Goal: Transaction & Acquisition: Purchase product/service

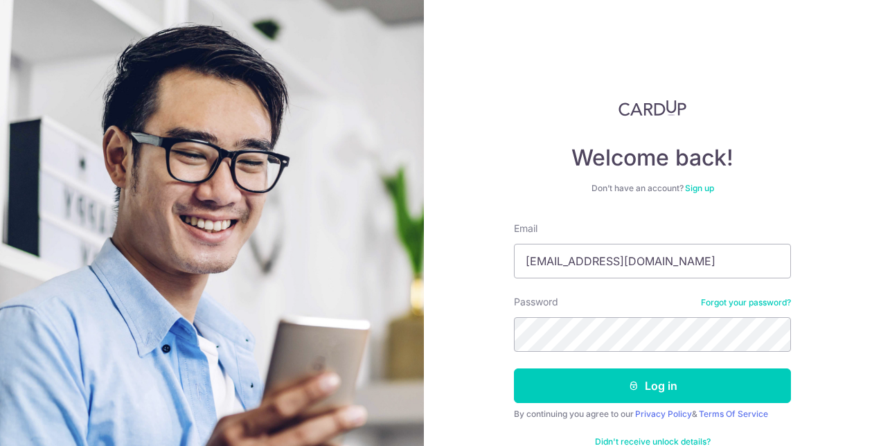
type input "[EMAIL_ADDRESS][DOMAIN_NAME]"
click at [514, 369] on button "Log in" at bounding box center [652, 386] width 277 height 35
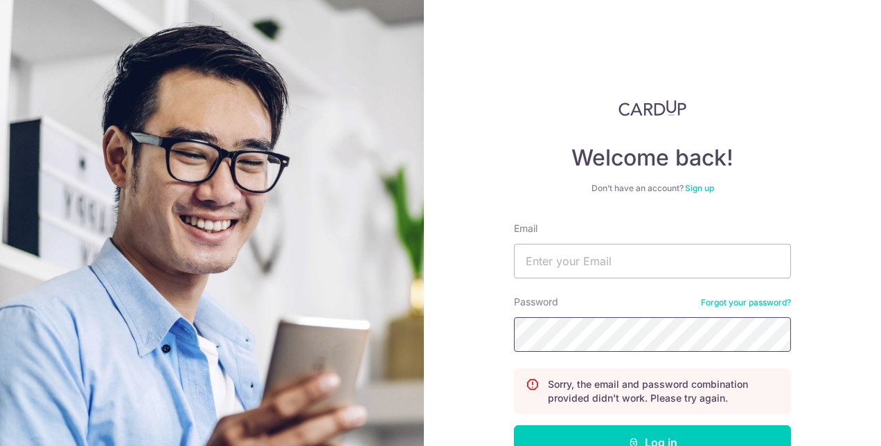
click at [514, 425] on button "Log in" at bounding box center [652, 442] width 277 height 35
click at [723, 278] on input "Email" at bounding box center [652, 261] width 277 height 35
type input "[EMAIL_ADDRESS][DOMAIN_NAME]"
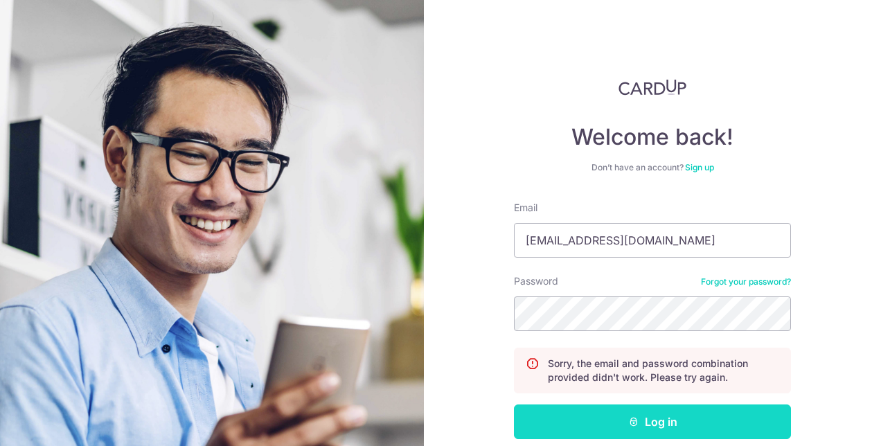
click at [633, 417] on icon "submit" at bounding box center [633, 421] width 11 height 11
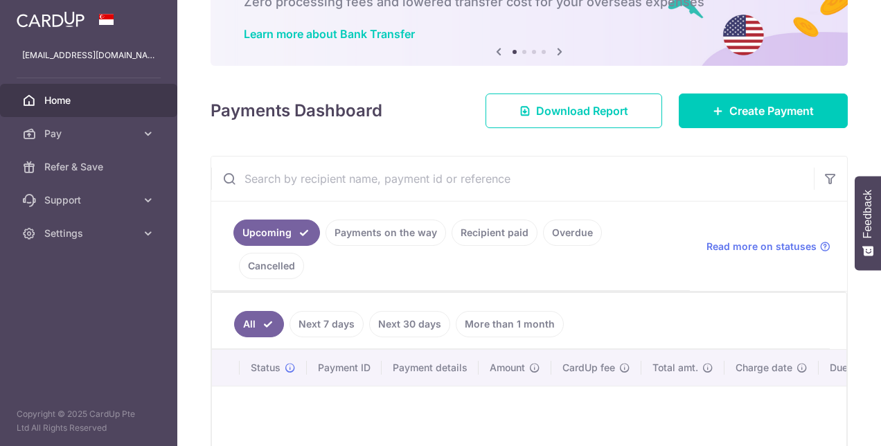
scroll to position [96, 0]
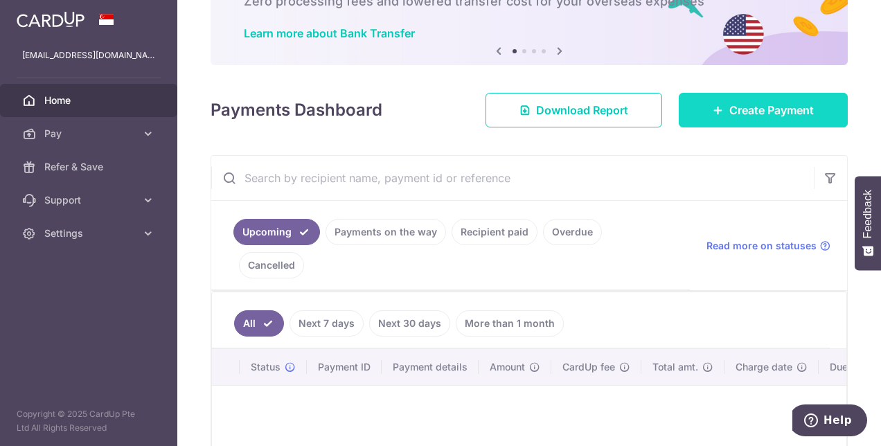
click at [713, 111] on icon at bounding box center [718, 110] width 11 height 11
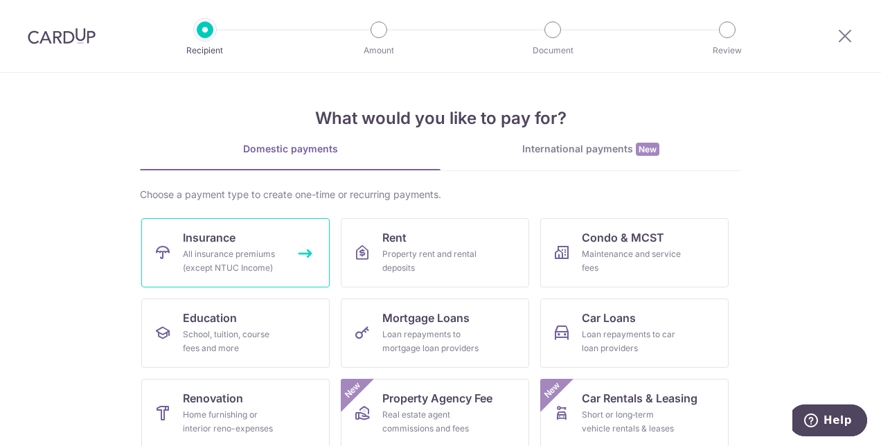
click at [184, 236] on span "Insurance" at bounding box center [209, 237] width 53 height 17
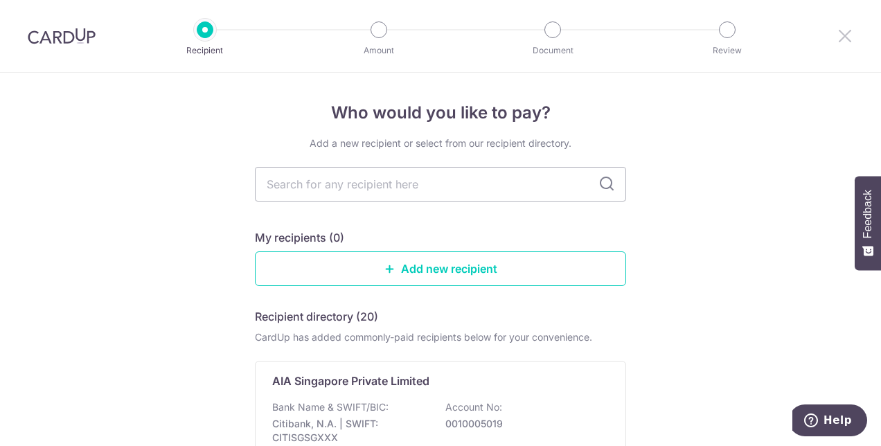
click at [839, 37] on icon at bounding box center [845, 35] width 17 height 17
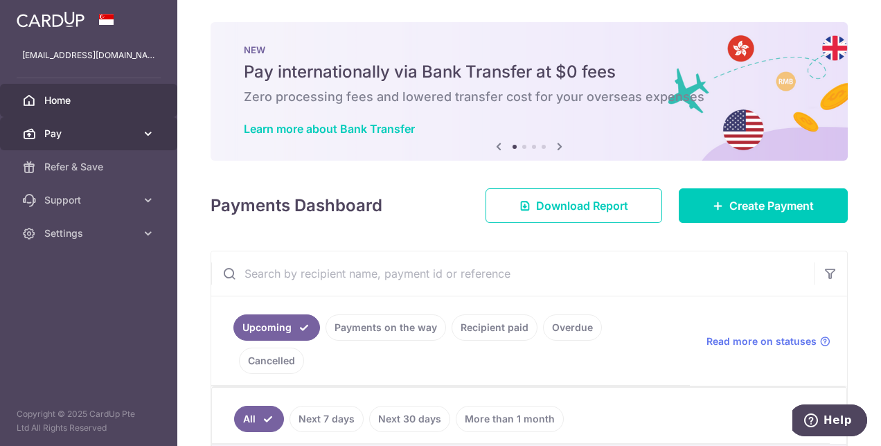
click at [150, 136] on icon at bounding box center [148, 134] width 14 height 14
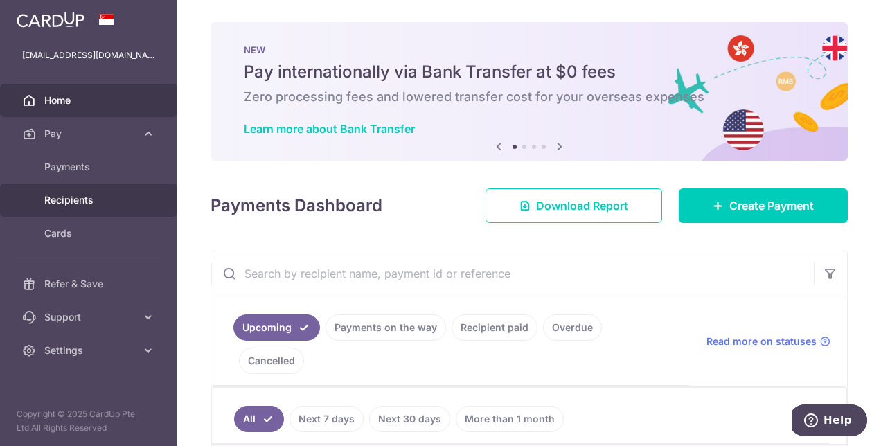
click at [67, 206] on link "Recipients" at bounding box center [88, 200] width 177 height 33
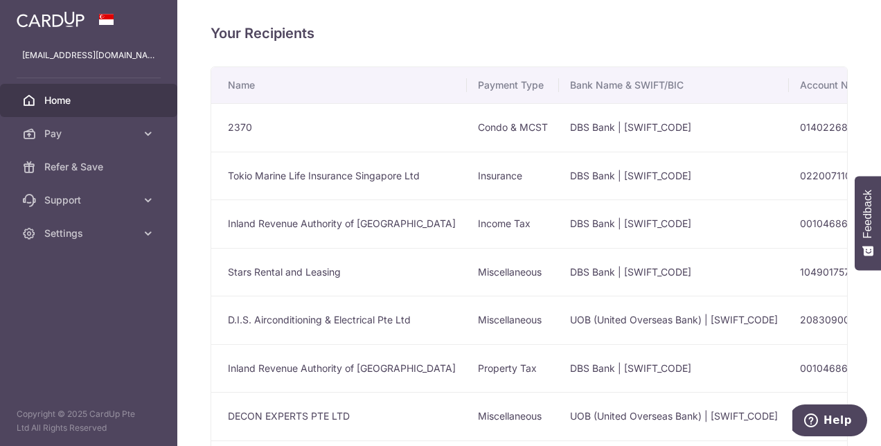
click at [57, 103] on span "Home" at bounding box center [89, 101] width 91 height 14
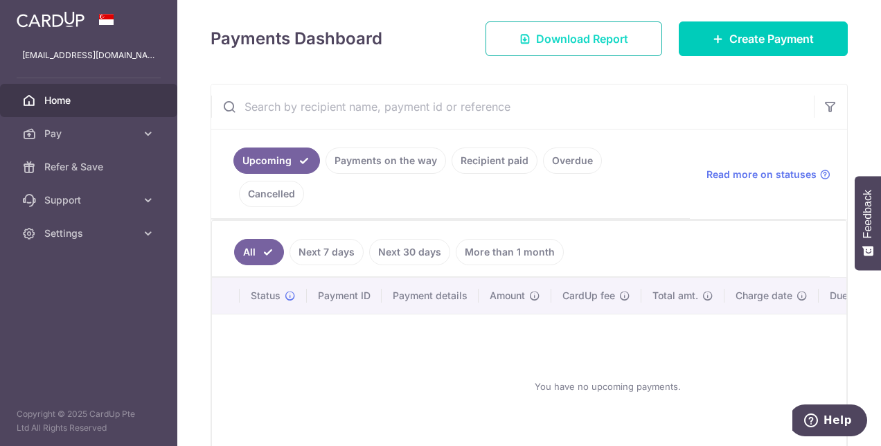
scroll to position [184, 0]
click at [495, 158] on link "Recipient paid" at bounding box center [495, 160] width 86 height 26
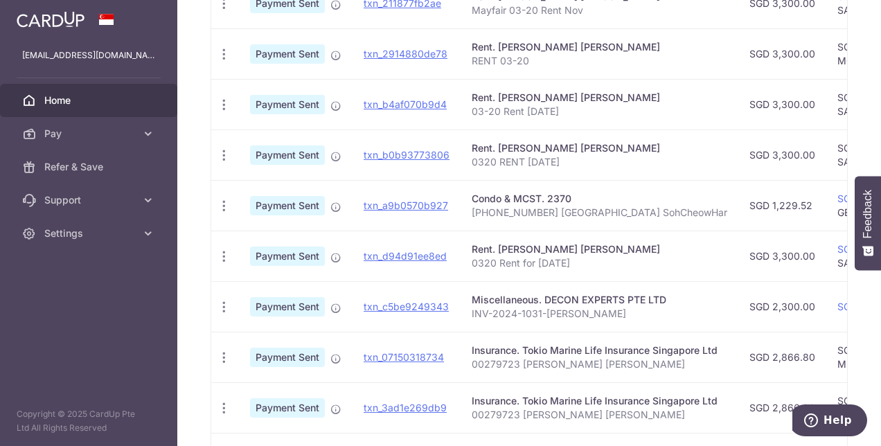
scroll to position [568, 0]
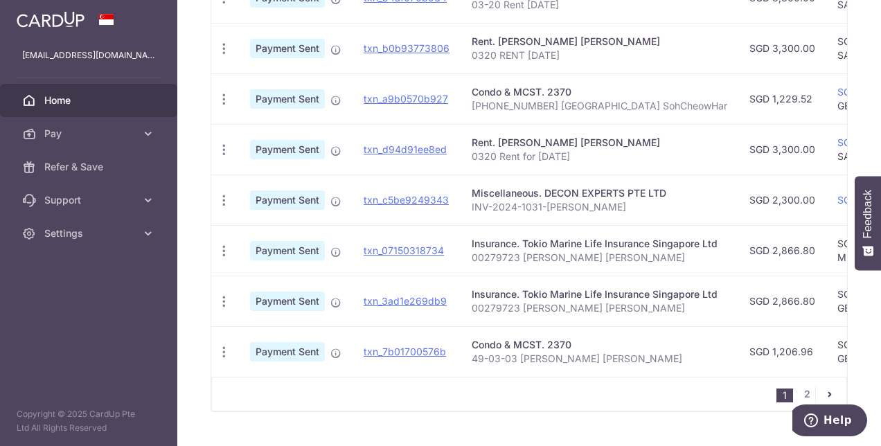
click at [800, 378] on nav "1 2" at bounding box center [812, 394] width 70 height 33
click at [801, 386] on link "2" at bounding box center [807, 394] width 17 height 17
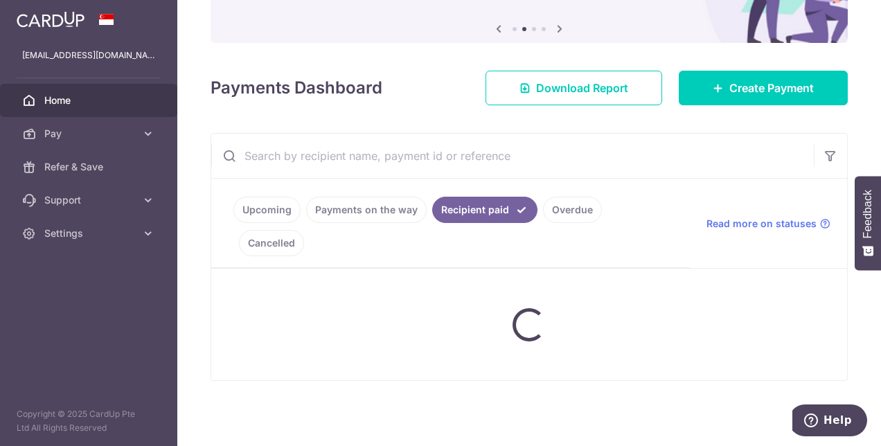
scroll to position [99, 0]
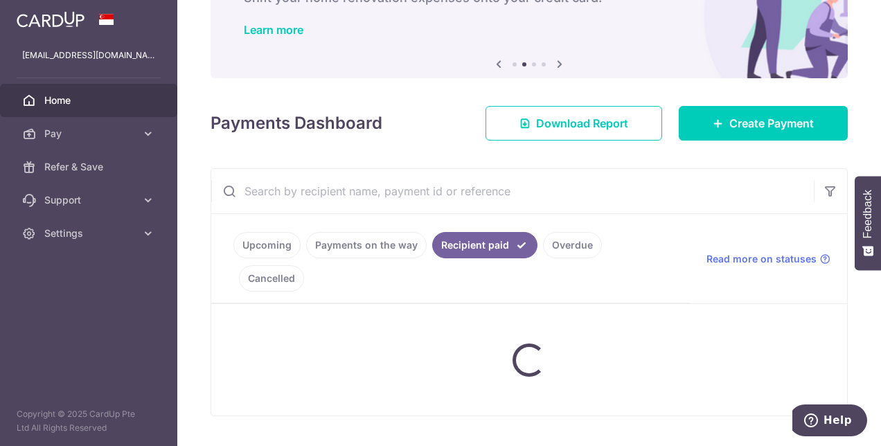
click at [517, 344] on div at bounding box center [529, 360] width 33 height 33
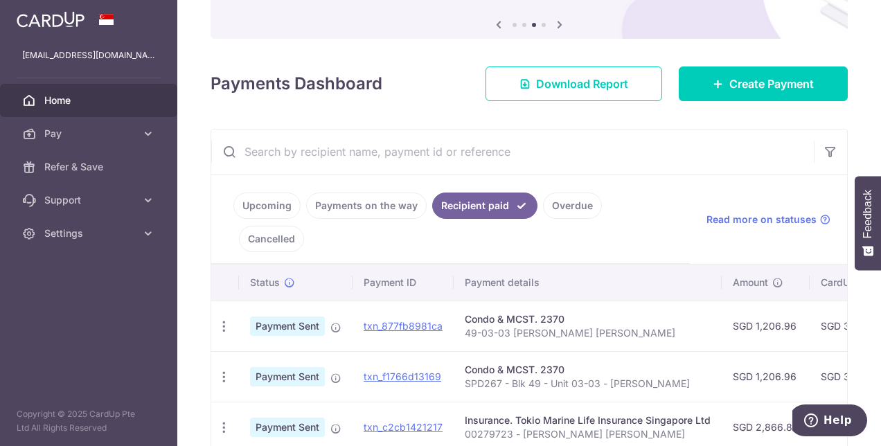
scroll to position [138, 0]
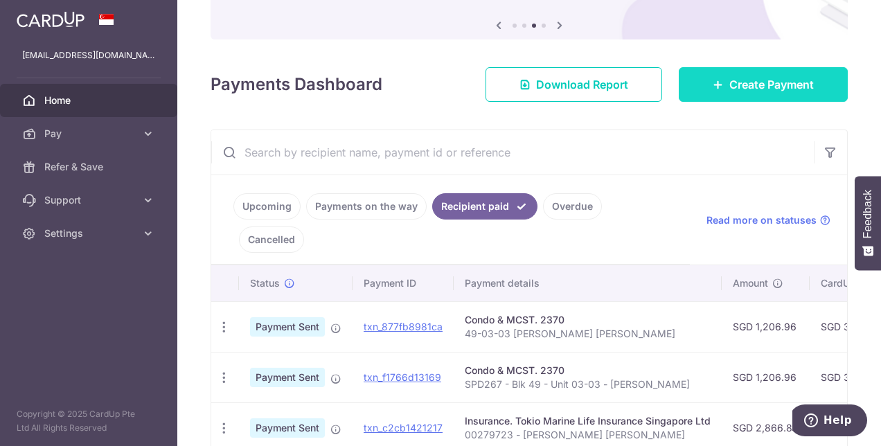
click at [780, 85] on span "Create Payment" at bounding box center [772, 84] width 85 height 17
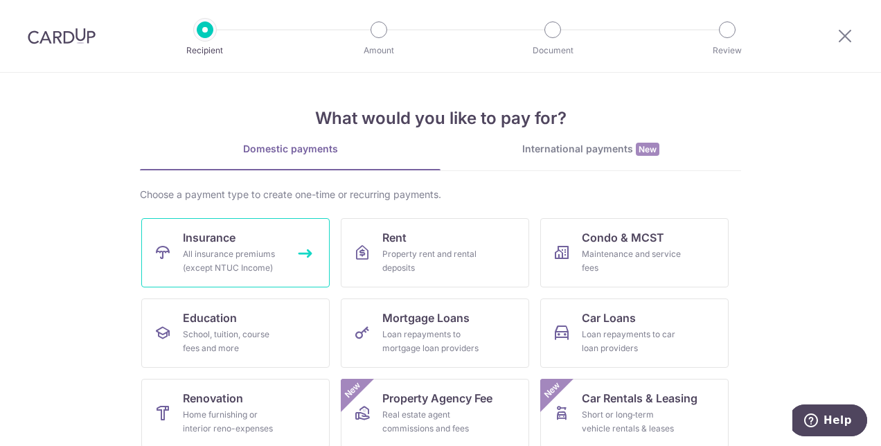
click at [193, 251] on div "All insurance premiums (except NTUC Income)" at bounding box center [233, 261] width 100 height 28
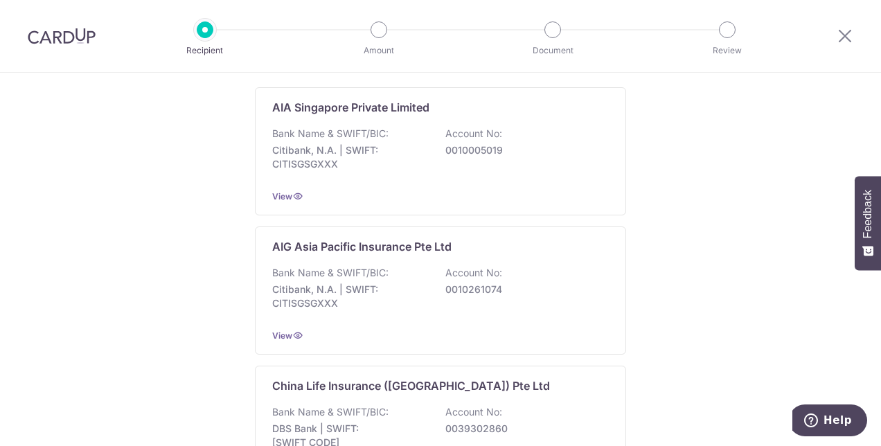
scroll to position [283, 0]
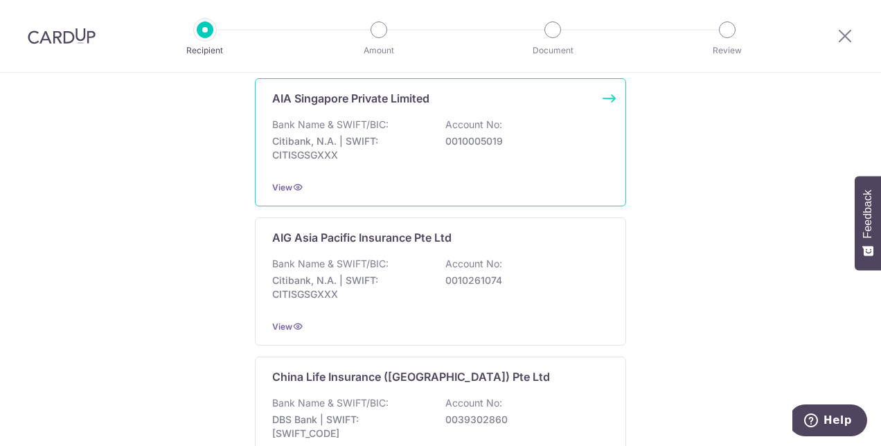
click at [281, 191] on div "View" at bounding box center [440, 187] width 337 height 15
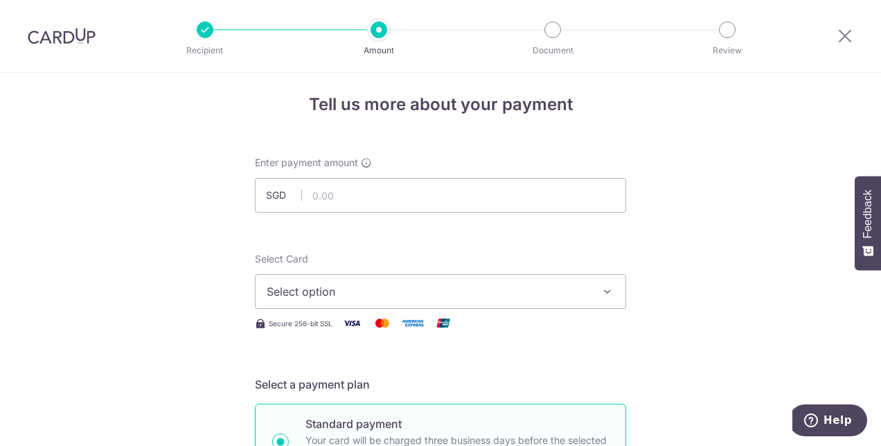
scroll to position [6, 0]
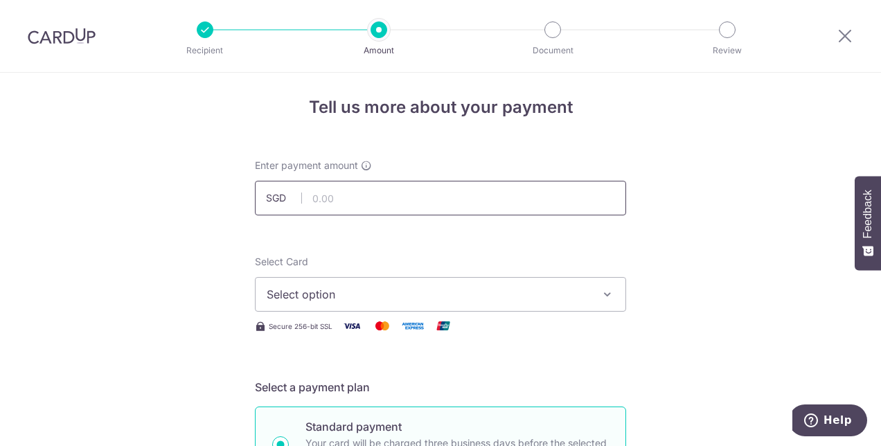
click at [499, 197] on input "text" at bounding box center [440, 198] width 371 height 35
type input "4,895.33"
click at [376, 286] on span "Select option" at bounding box center [428, 294] width 323 height 17
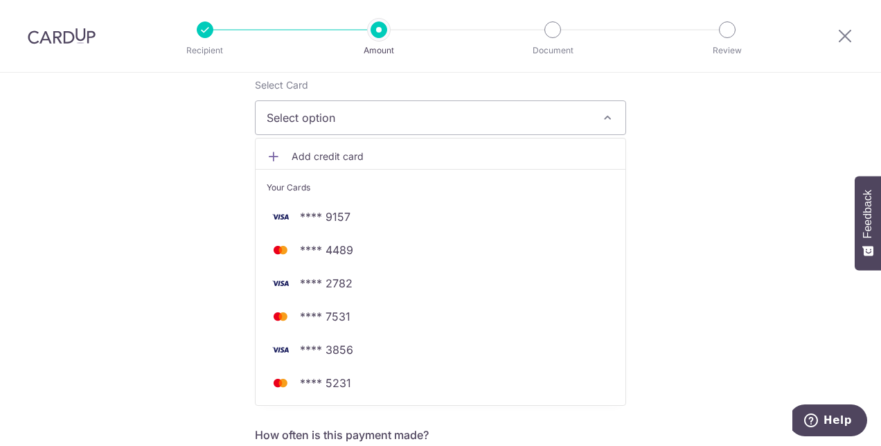
scroll to position [184, 0]
click at [309, 146] on link "Add credit card" at bounding box center [441, 155] width 370 height 25
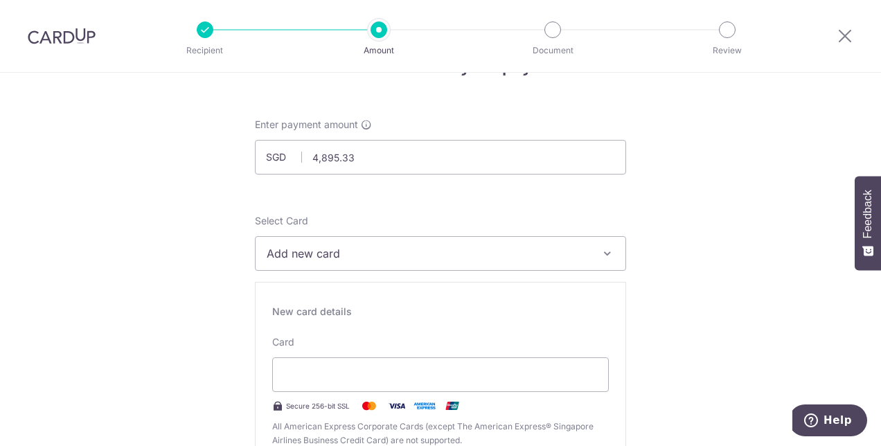
scroll to position [0, 0]
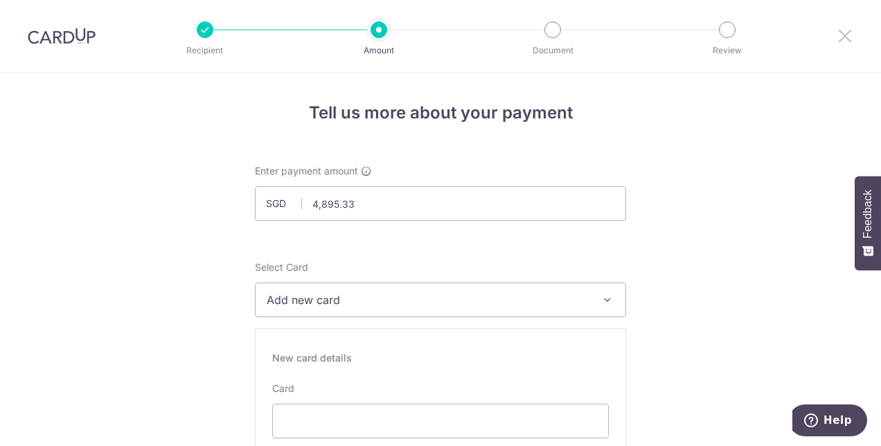
drag, startPoint x: 844, startPoint y: 33, endPoint x: 527, endPoint y: 58, distance: 318.3
click at [844, 33] on icon at bounding box center [845, 35] width 17 height 17
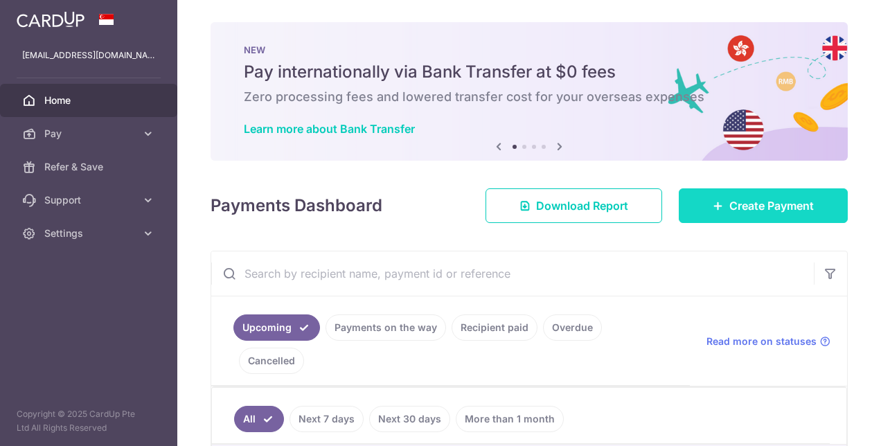
click at [754, 213] on span "Create Payment" at bounding box center [772, 205] width 85 height 17
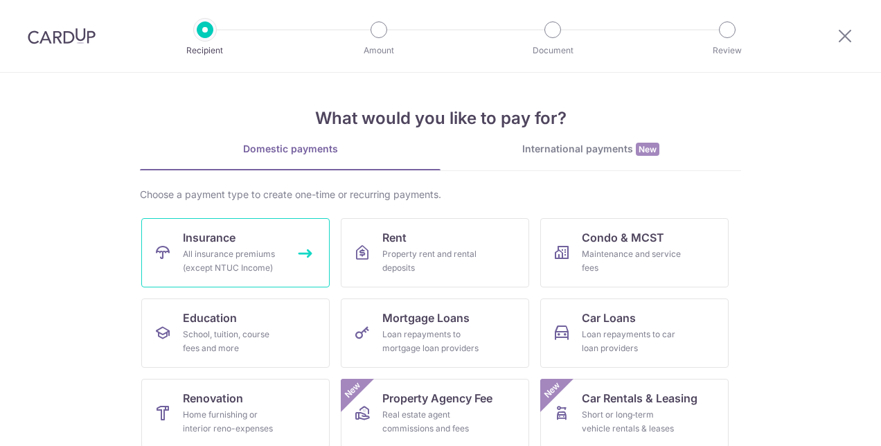
click at [205, 255] on div "All insurance premiums (except NTUC Income)" at bounding box center [233, 261] width 100 height 28
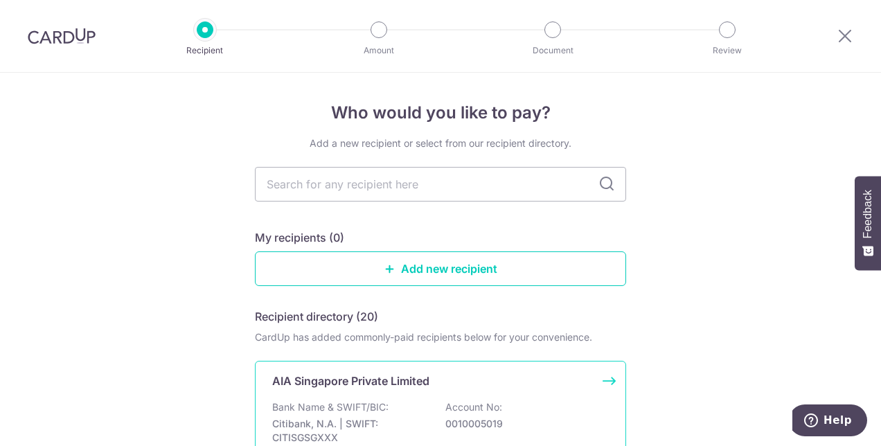
click at [412, 385] on p "AIA Singapore Private Limited" at bounding box center [350, 381] width 157 height 17
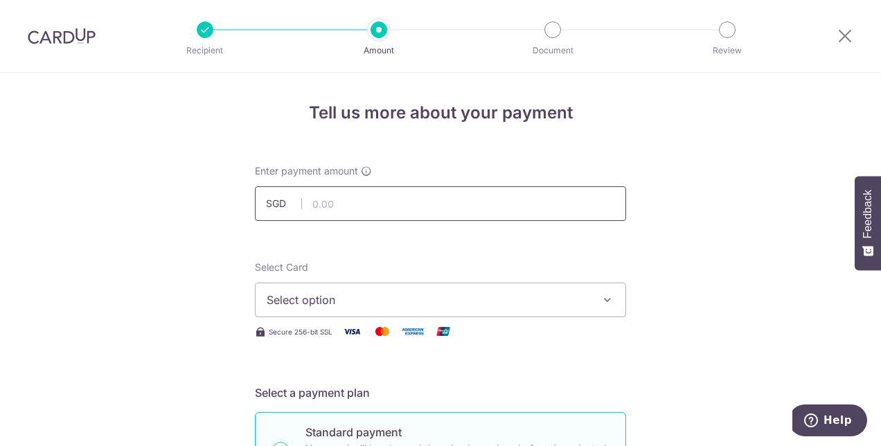
click at [448, 203] on input "text" at bounding box center [440, 203] width 371 height 35
paste input "4,895.40"
type input "4,895.40"
click at [445, 297] on span "Select option" at bounding box center [428, 300] width 323 height 17
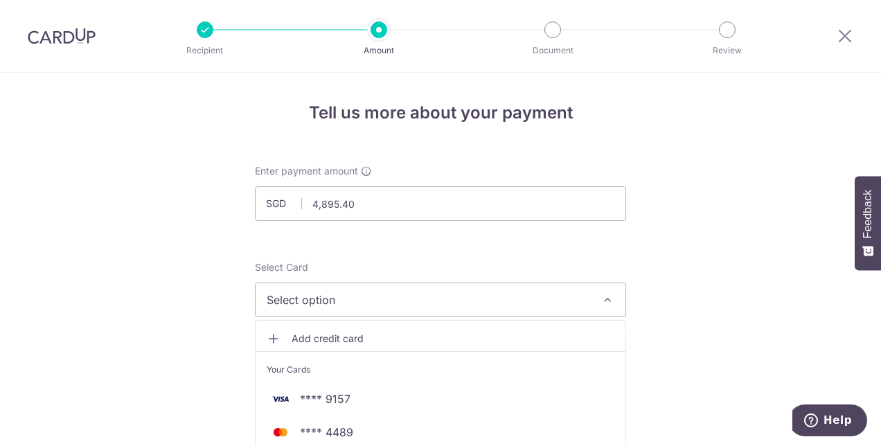
click at [349, 335] on span "Add credit card" at bounding box center [453, 339] width 323 height 14
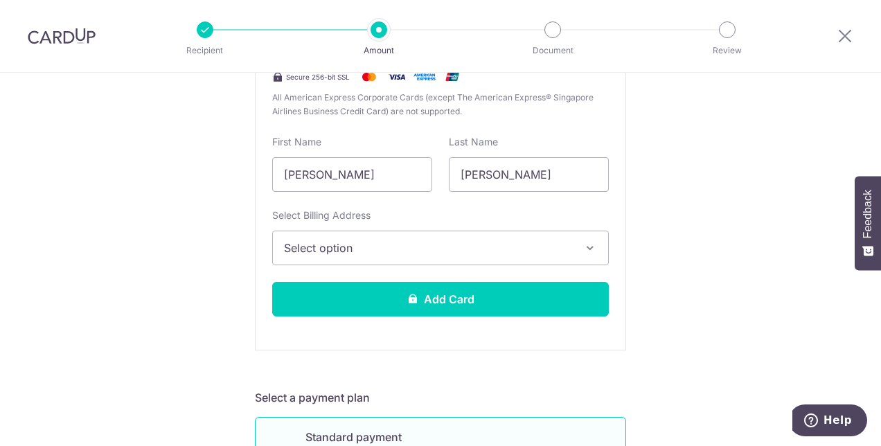
scroll to position [396, 0]
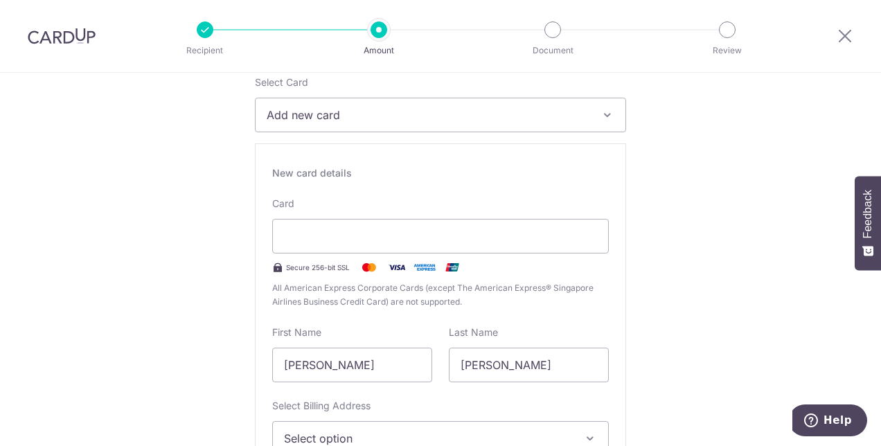
scroll to position [184, 0]
click at [549, 112] on span "Add new card" at bounding box center [428, 116] width 323 height 17
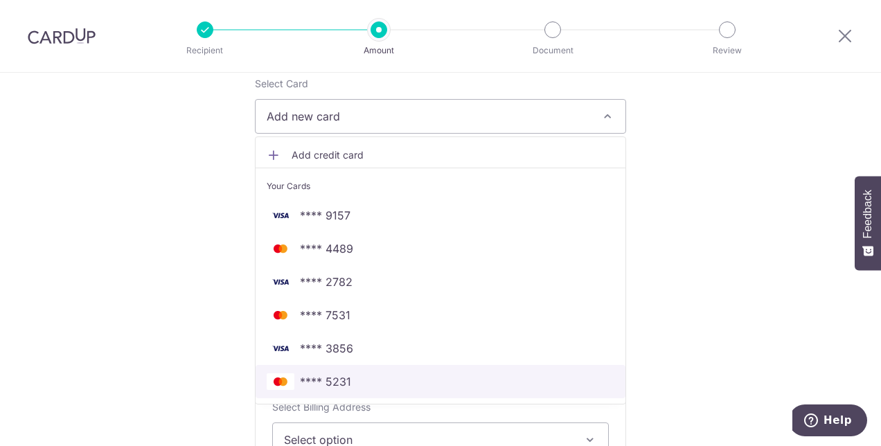
click at [396, 382] on span "**** 5231" at bounding box center [441, 381] width 348 height 17
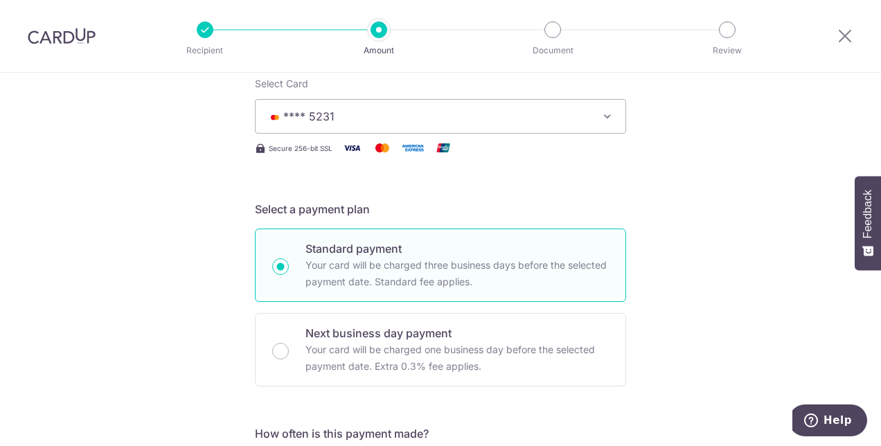
scroll to position [414, 0]
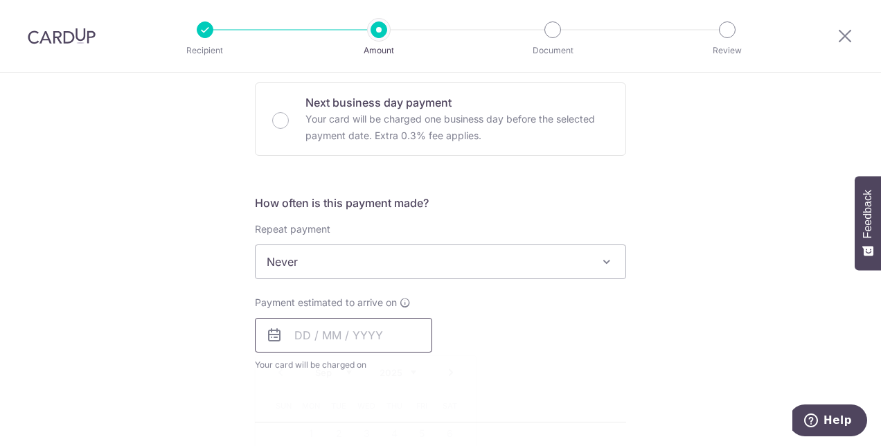
click at [370, 326] on input "text" at bounding box center [343, 335] width 177 height 35
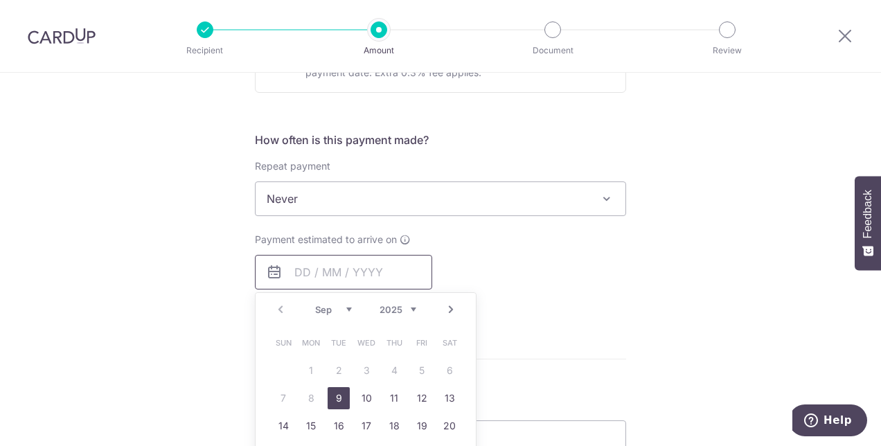
scroll to position [478, 0]
click at [337, 398] on link "9" at bounding box center [339, 398] width 22 height 22
type input "09/09/2025"
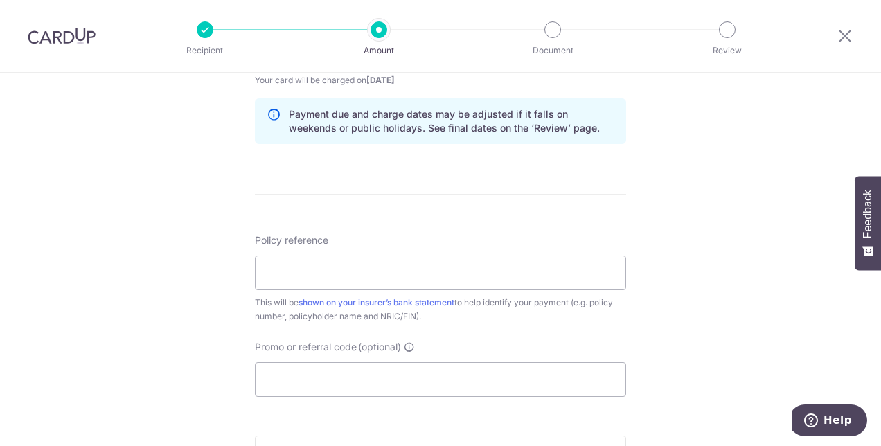
scroll to position [701, 0]
click at [415, 239] on div "Policy reference This will be shown on your insurer’s bank statement to help id…" at bounding box center [440, 276] width 371 height 90
click at [413, 265] on input "Policy reference" at bounding box center [440, 271] width 371 height 35
paste input "H220991070"
paste input "E220991070"
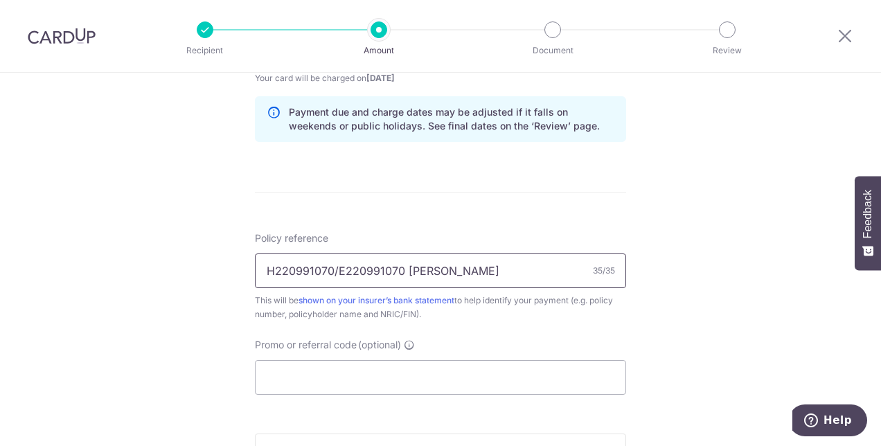
click at [405, 267] on input "H220991070/E220991070 Wong Shu Hui" at bounding box center [440, 271] width 371 height 35
click at [335, 270] on input "H220991070/E220991070 / S8210150J" at bounding box center [440, 271] width 371 height 35
type input "H220991070/ E220991070 / S8210150J"
click at [434, 369] on input "Promo or referral code (optional)" at bounding box center [440, 377] width 371 height 35
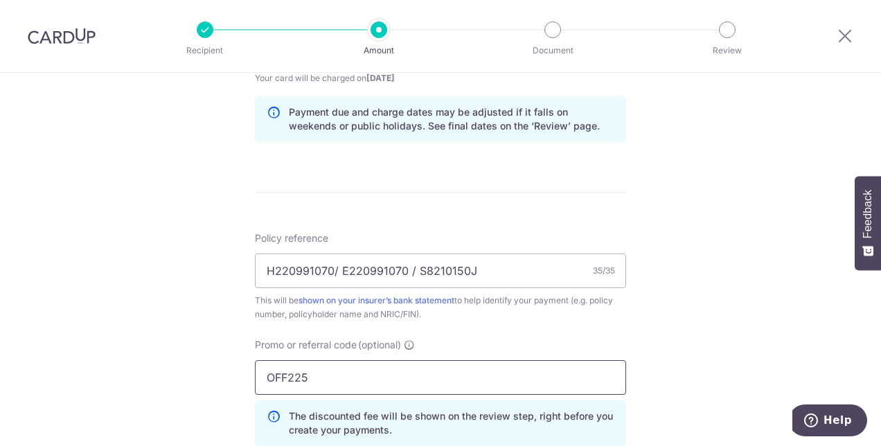
type input "OFF225"
click at [710, 337] on div "Tell us more about your payment Enter payment amount SGD 4,895.40 4895.40 Selec…" at bounding box center [440, 58] width 881 height 1373
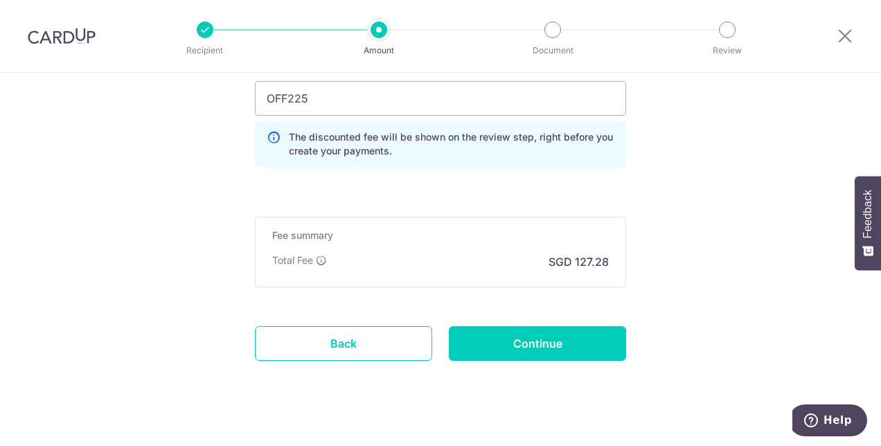
scroll to position [981, 0]
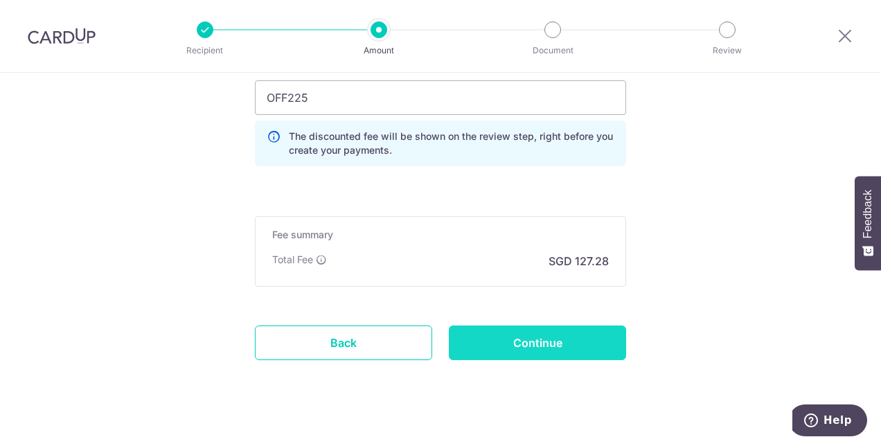
click at [516, 337] on input "Continue" at bounding box center [537, 343] width 177 height 35
type input "Create Schedule"
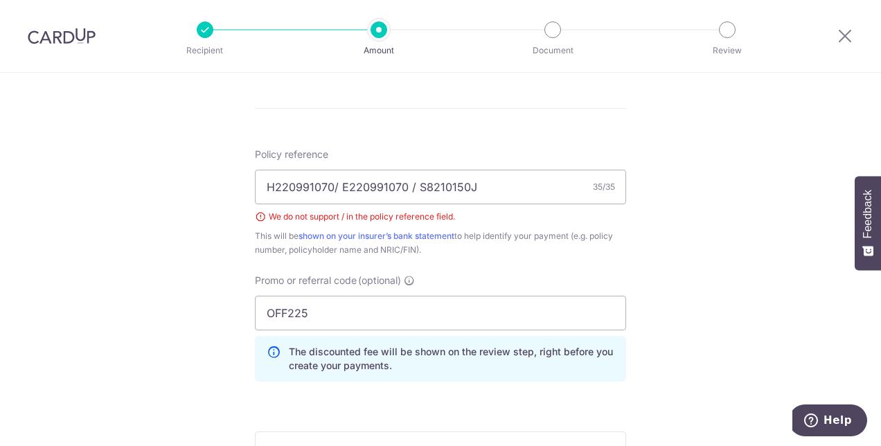
scroll to position [781, 0]
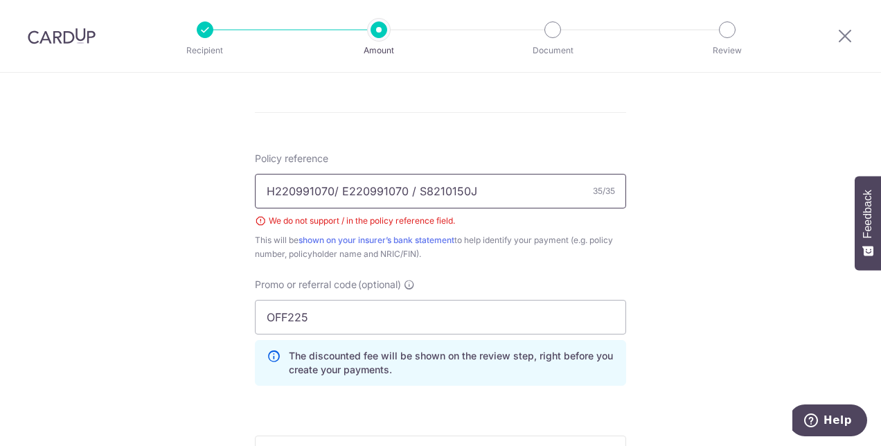
click at [337, 195] on input "H220991070/ E220991070 / S8210150J" at bounding box center [440, 191] width 371 height 35
click at [401, 200] on input "H220991070 E220991070 / S8210150J" at bounding box center [440, 191] width 371 height 35
click at [414, 186] on input "H220991070 -E220991070 - S8210150J" at bounding box center [440, 191] width 371 height 35
click at [337, 193] on input "H220991070 -E220991070 -S8210150J" at bounding box center [440, 191] width 371 height 35
click at [362, 186] on input "H220991070-E220991070 -S8210150J" at bounding box center [440, 191] width 371 height 35
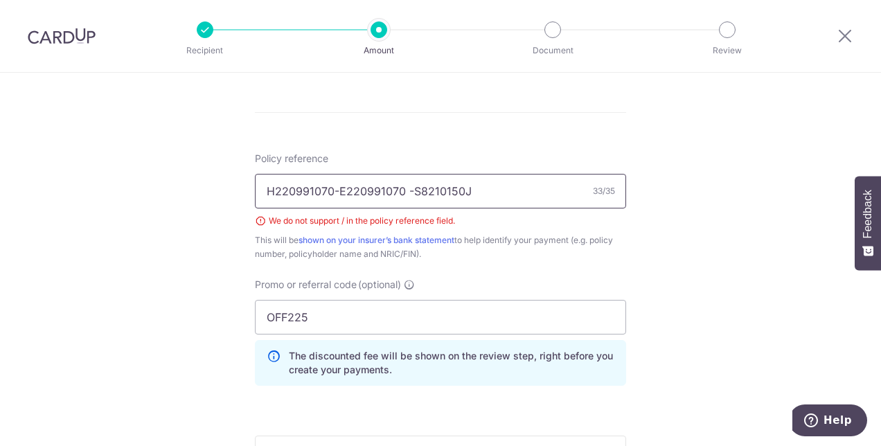
click at [412, 191] on input "H220991070-E220991070 -S8210150J" at bounding box center [440, 191] width 371 height 35
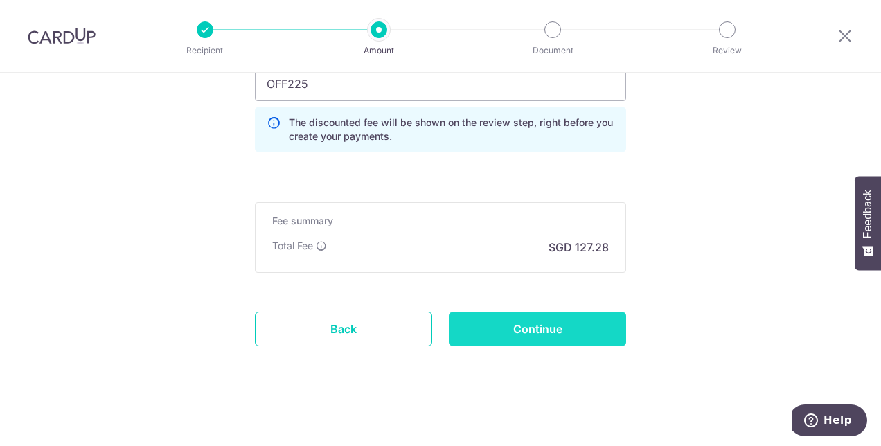
type input "H220991070-E220991070 - S8210150J"
click at [506, 312] on input "Continue" at bounding box center [537, 329] width 177 height 35
type input "Create Schedule"
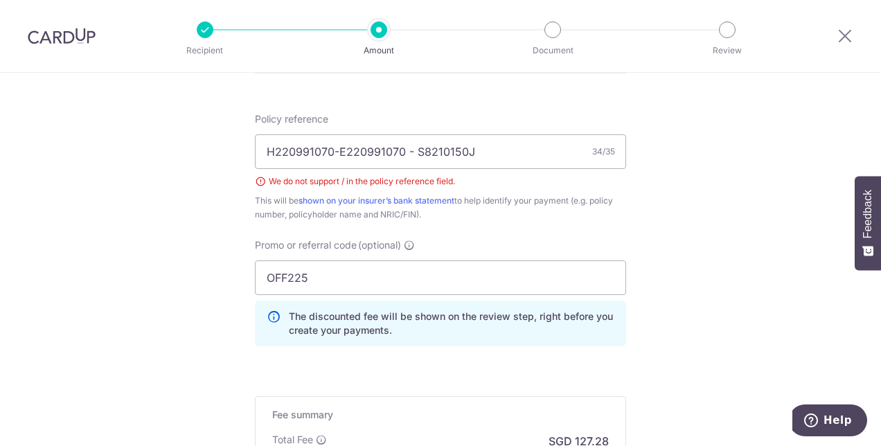
scroll to position [819, 0]
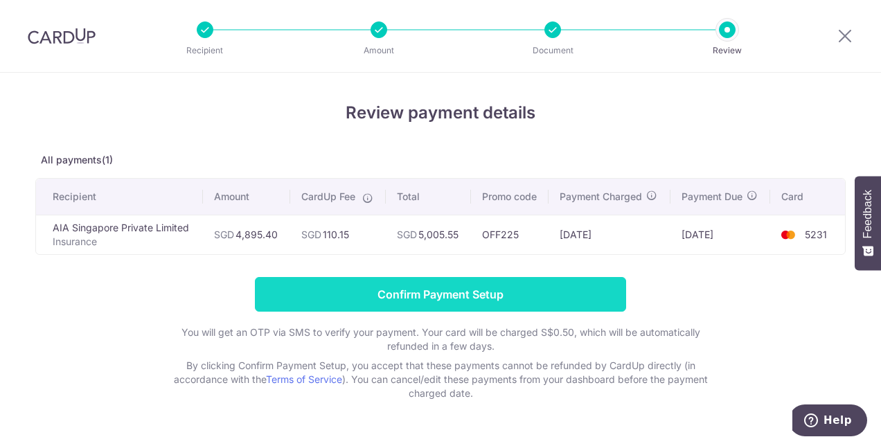
click at [446, 306] on input "Confirm Payment Setup" at bounding box center [440, 294] width 371 height 35
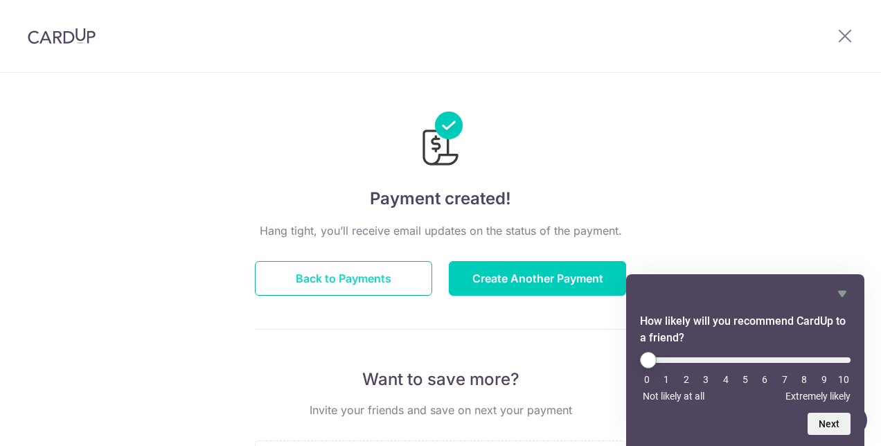
click at [351, 279] on button "Back to Payments" at bounding box center [343, 278] width 177 height 35
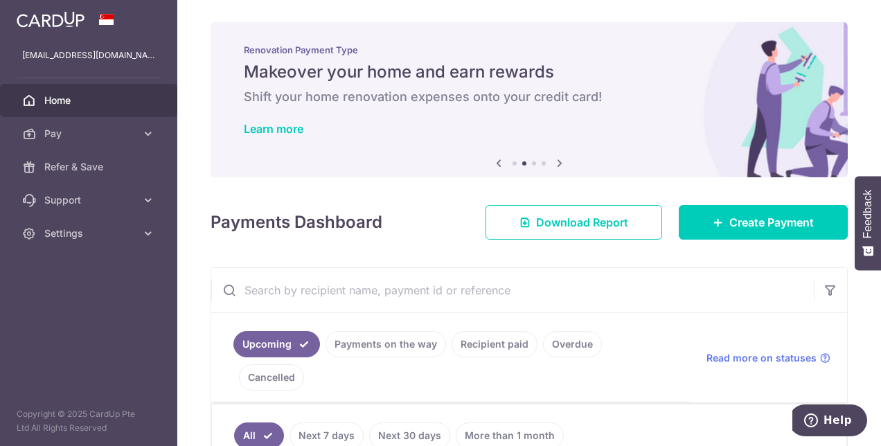
click at [59, 98] on span "Home" at bounding box center [89, 101] width 91 height 14
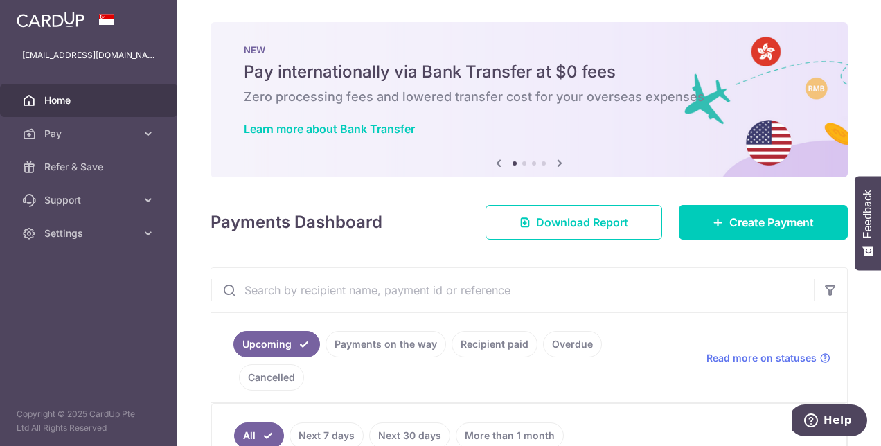
scroll to position [139, 0]
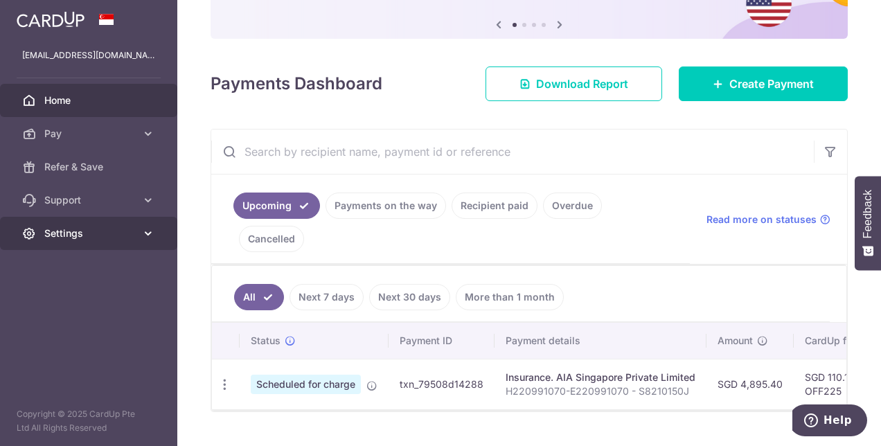
click at [50, 249] on link "Settings" at bounding box center [88, 233] width 177 height 33
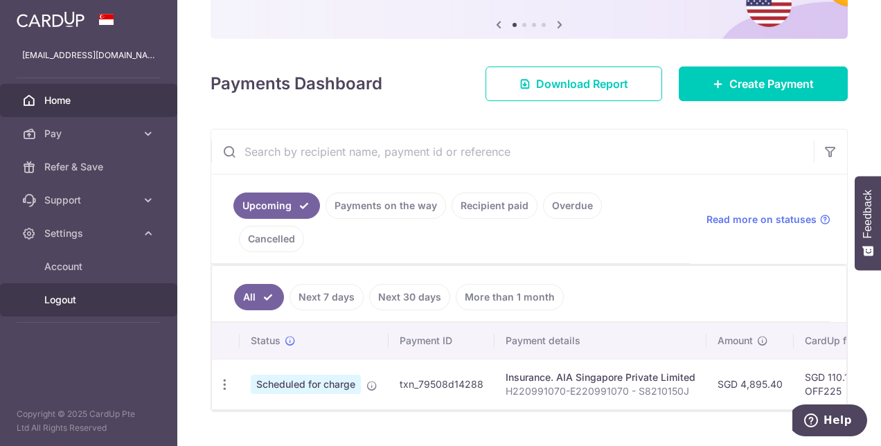
click at [49, 291] on link "Logout" at bounding box center [88, 299] width 177 height 33
